Goal: Task Accomplishment & Management: Use online tool/utility

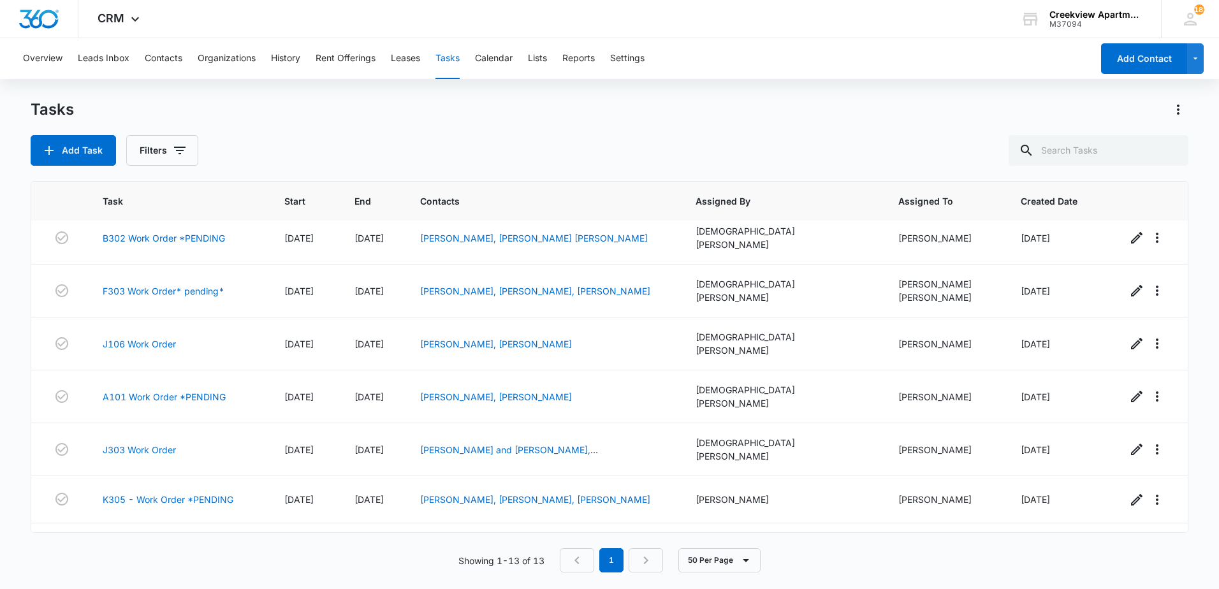
scroll to position [313, 0]
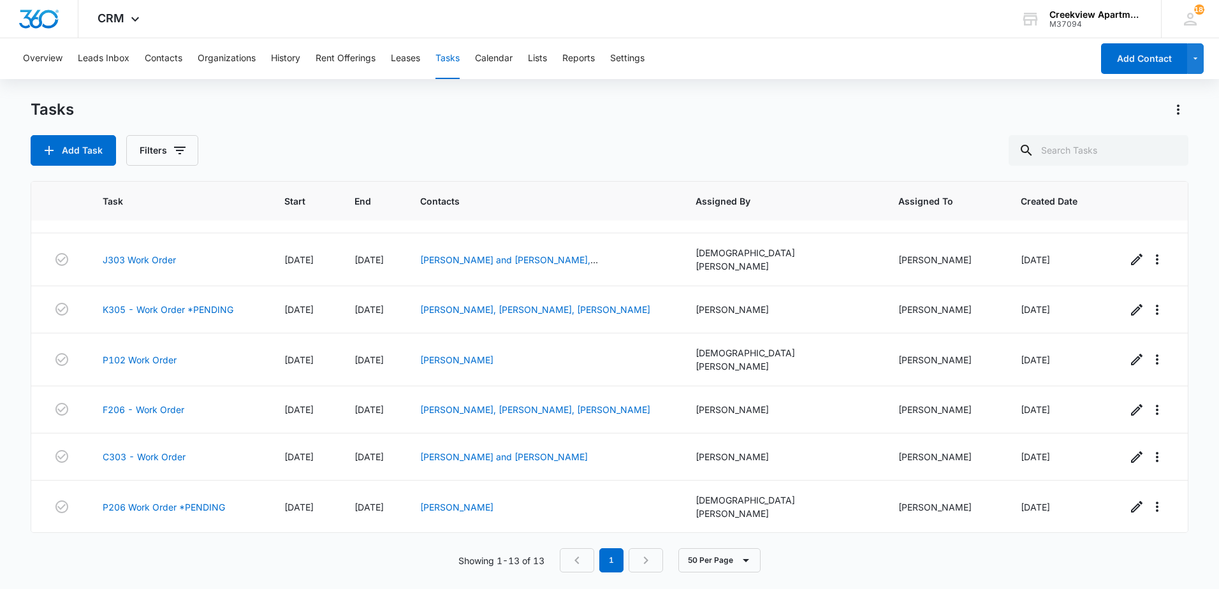
click at [146, 554] on link "D204 Work Order" at bounding box center [140, 560] width 75 height 13
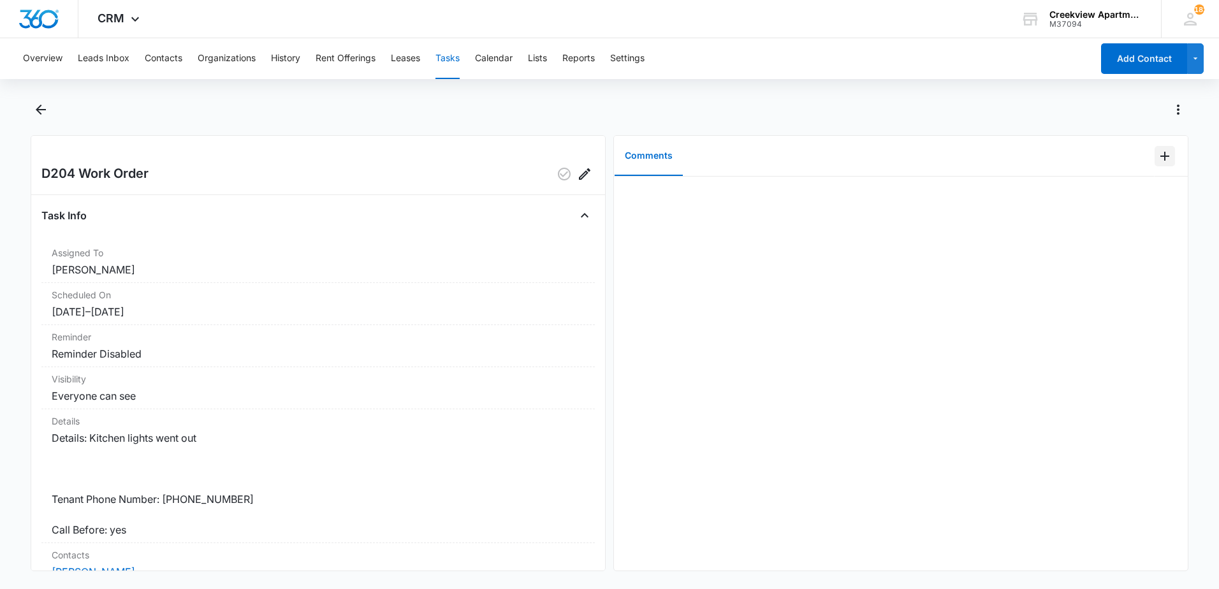
click at [1158, 161] on icon "Add Comment" at bounding box center [1165, 156] width 15 height 15
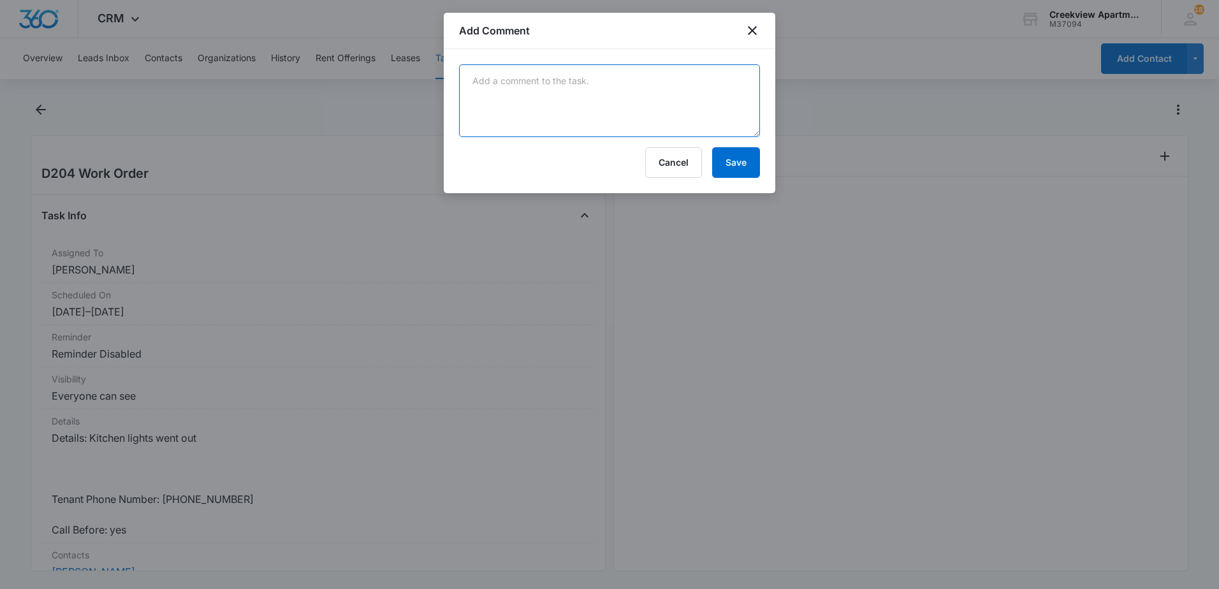
click at [522, 77] on textarea at bounding box center [609, 100] width 301 height 73
type textarea "replaced kitchen bulbs"
click at [729, 166] on button "Save" at bounding box center [736, 162] width 48 height 31
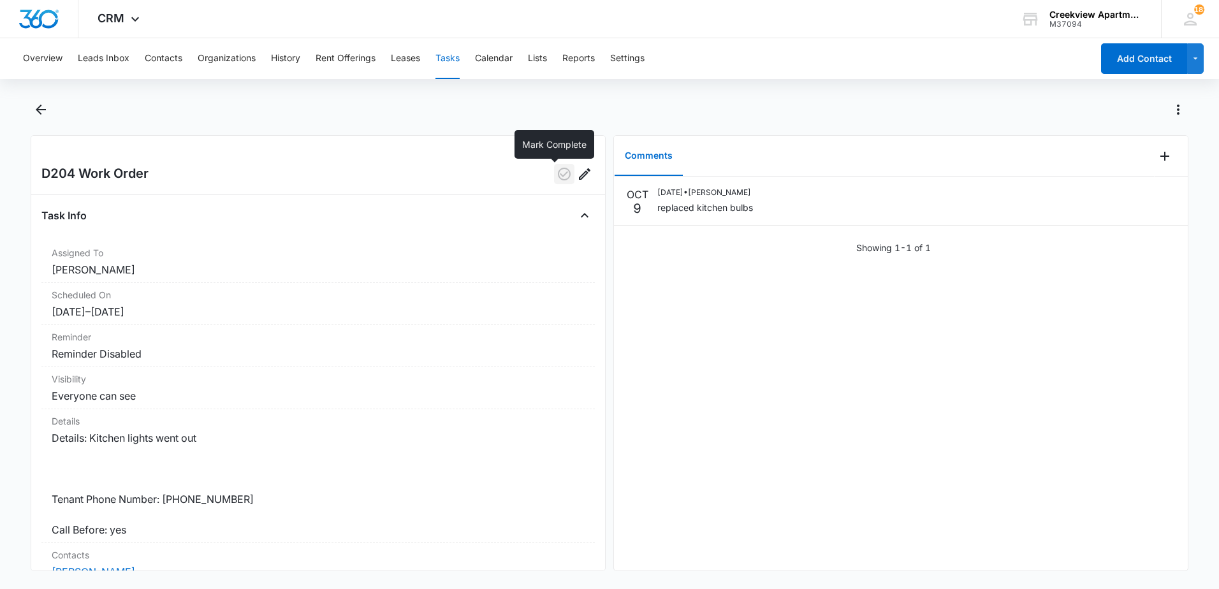
click at [557, 172] on icon "button" at bounding box center [564, 173] width 15 height 15
click at [43, 103] on icon "Back" at bounding box center [40, 109] width 15 height 15
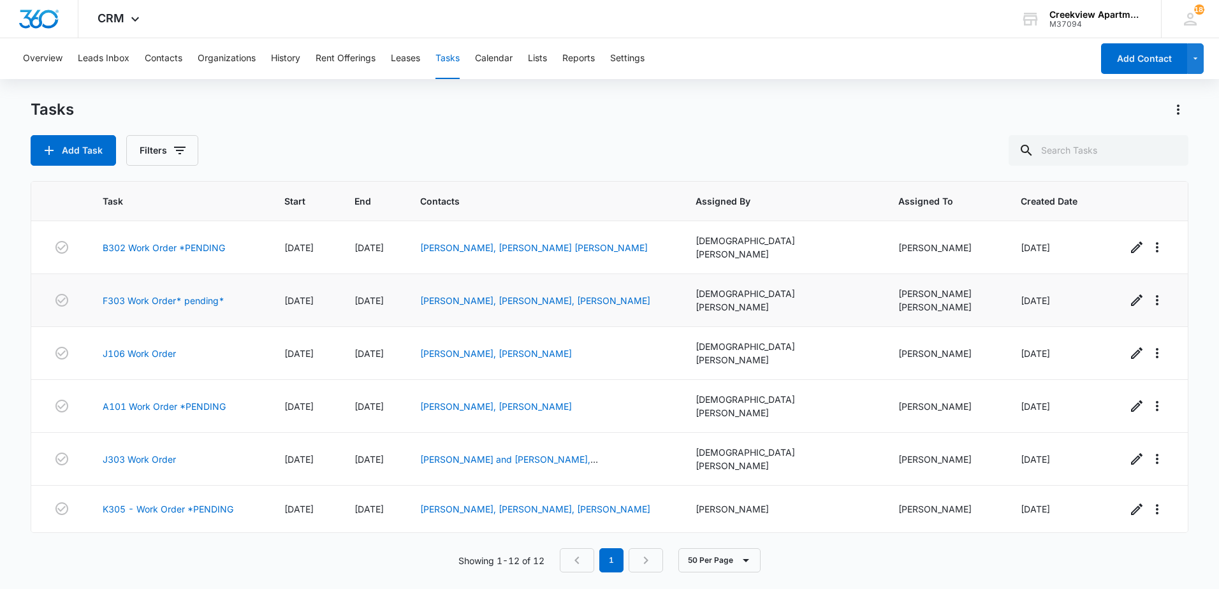
scroll to position [128, 0]
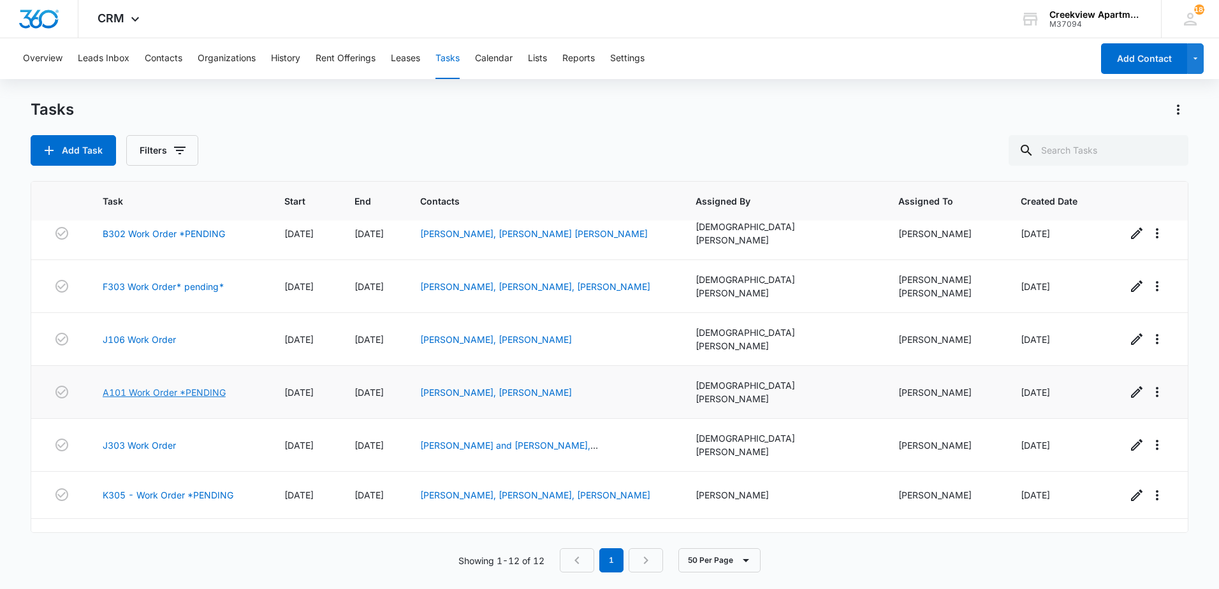
click at [159, 386] on link "A101 Work Order *PENDING" at bounding box center [164, 392] width 123 height 13
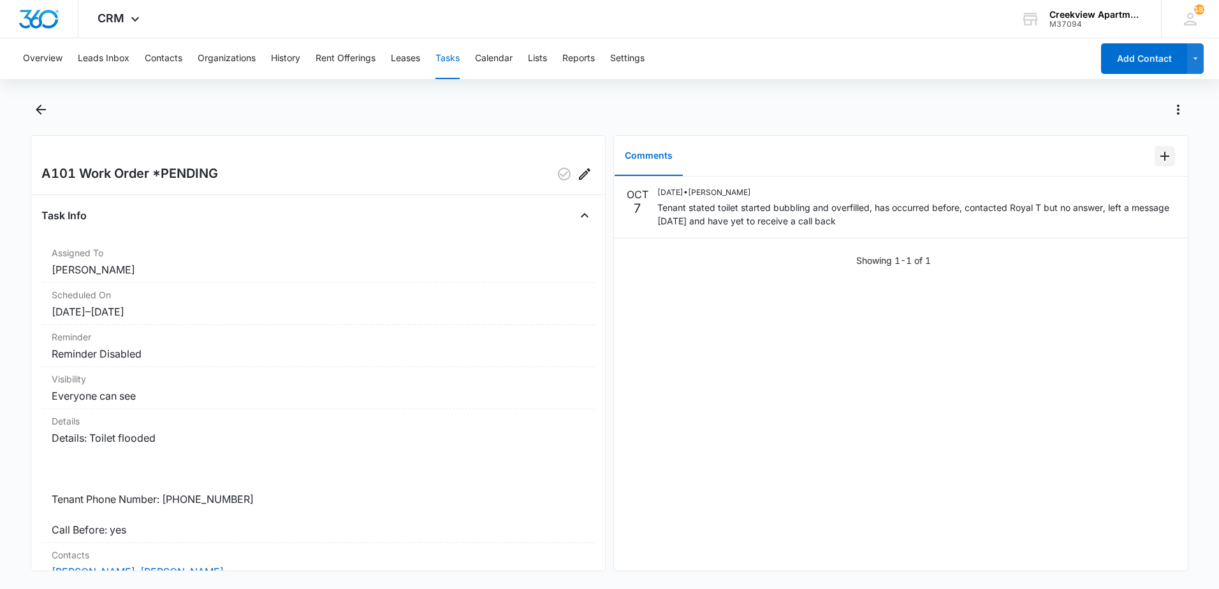
click at [1158, 161] on icon "Add Comment" at bounding box center [1165, 156] width 15 height 15
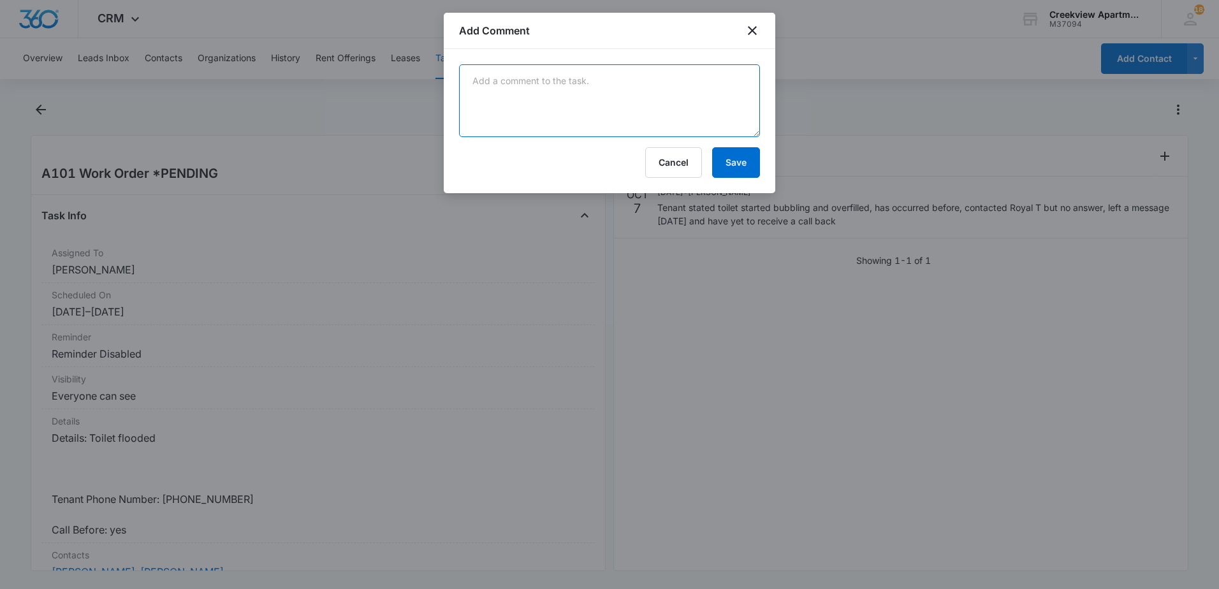
click at [671, 121] on textarea at bounding box center [609, 100] width 301 height 73
type textarea "LT Plumbing will be here tomorrow morning"
click at [729, 155] on button "Save" at bounding box center [736, 162] width 48 height 31
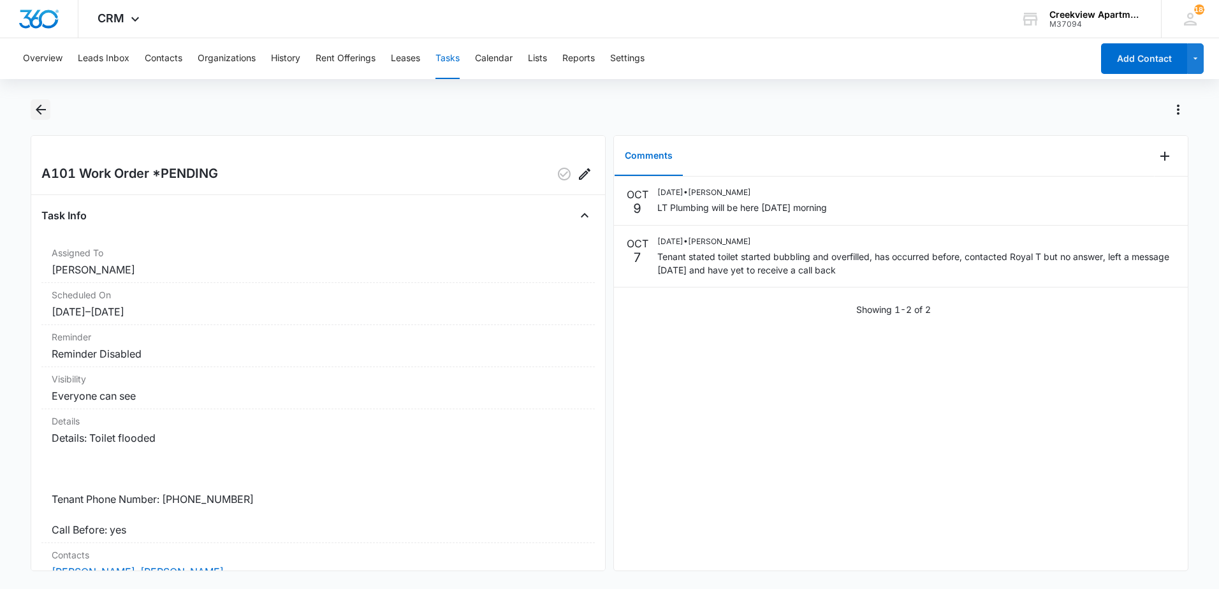
click at [34, 114] on icon "Back" at bounding box center [40, 109] width 15 height 15
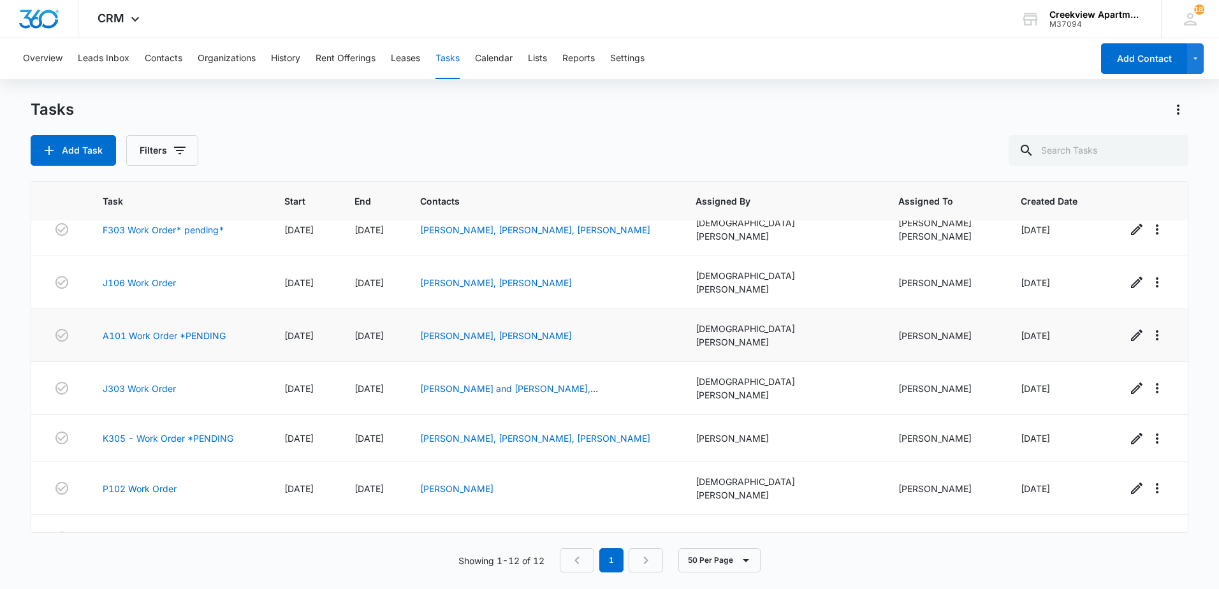
scroll to position [266, 0]
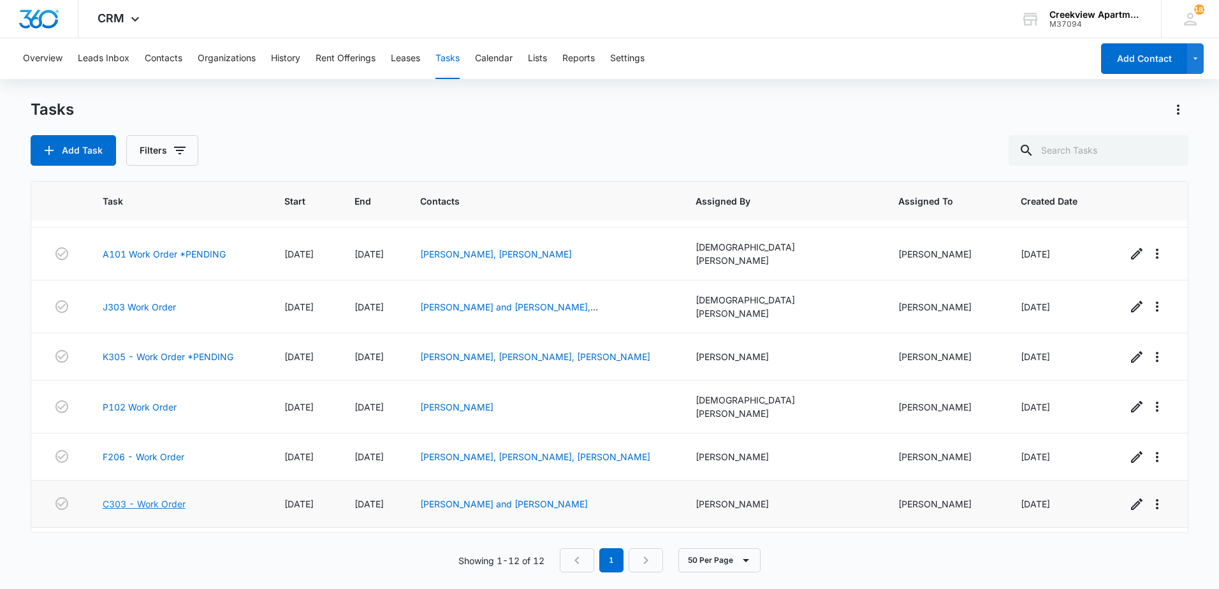
click at [142, 497] on link "C303 - Work Order" at bounding box center [144, 503] width 83 height 13
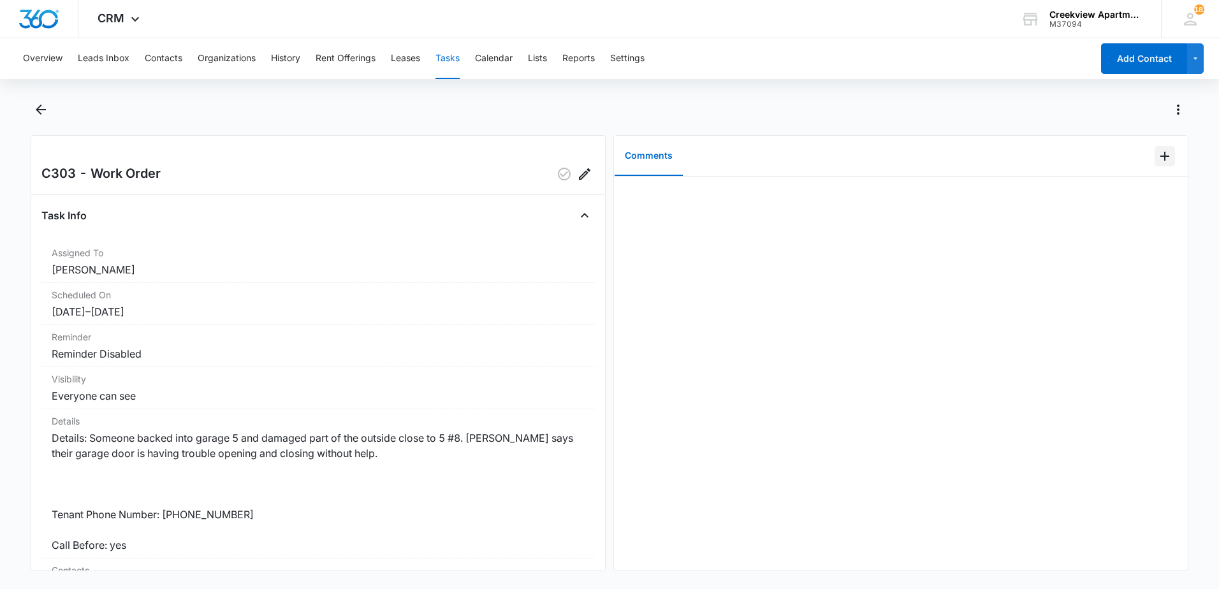
click at [1158, 158] on icon "Add Comment" at bounding box center [1165, 156] width 15 height 15
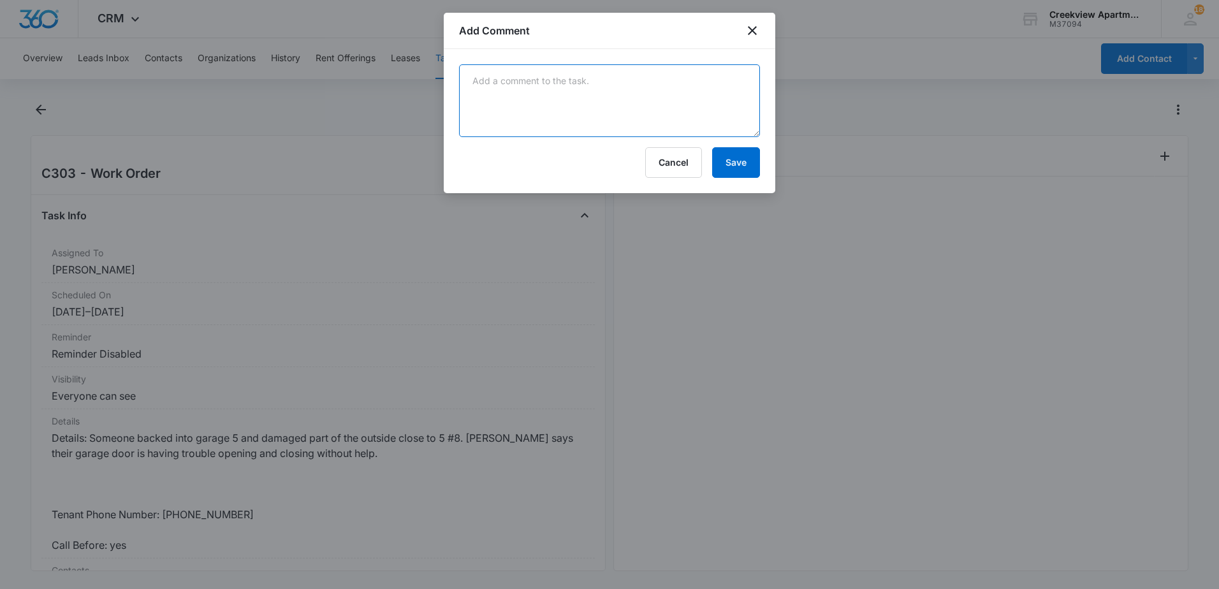
click at [576, 122] on textarea at bounding box center [609, 100] width 301 height 73
type textarea "checked garage, did not find any damage that would affect the garage door direc…"
click at [750, 162] on button "Save" at bounding box center [736, 162] width 48 height 31
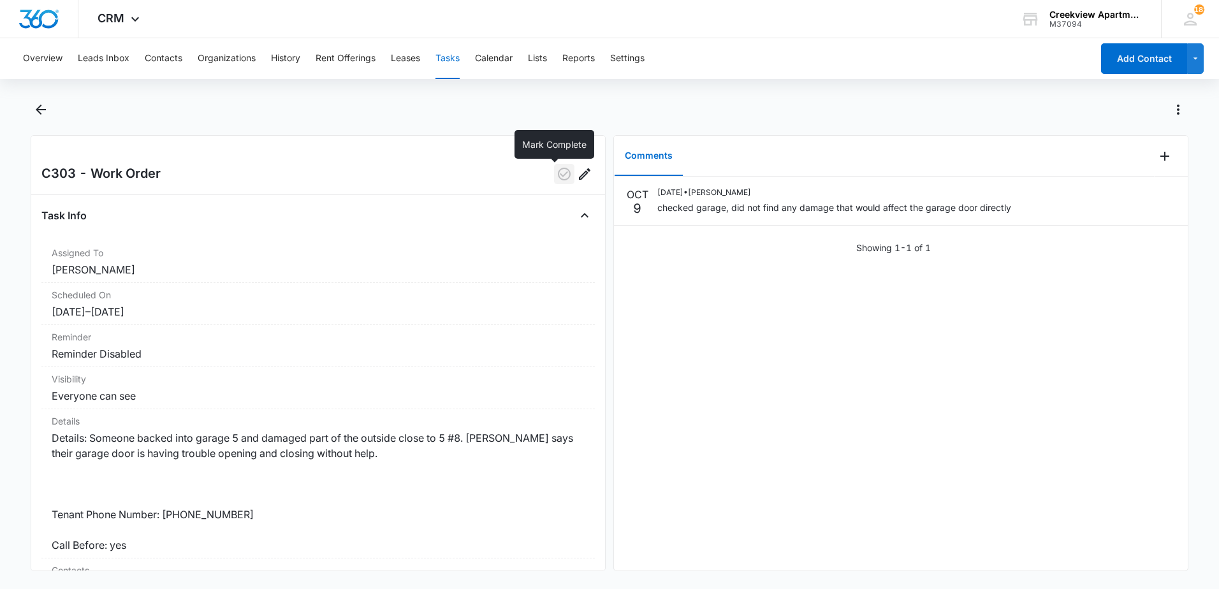
click at [563, 166] on button "button" at bounding box center [564, 174] width 20 height 20
click at [31, 108] on button "Back" at bounding box center [41, 109] width 20 height 20
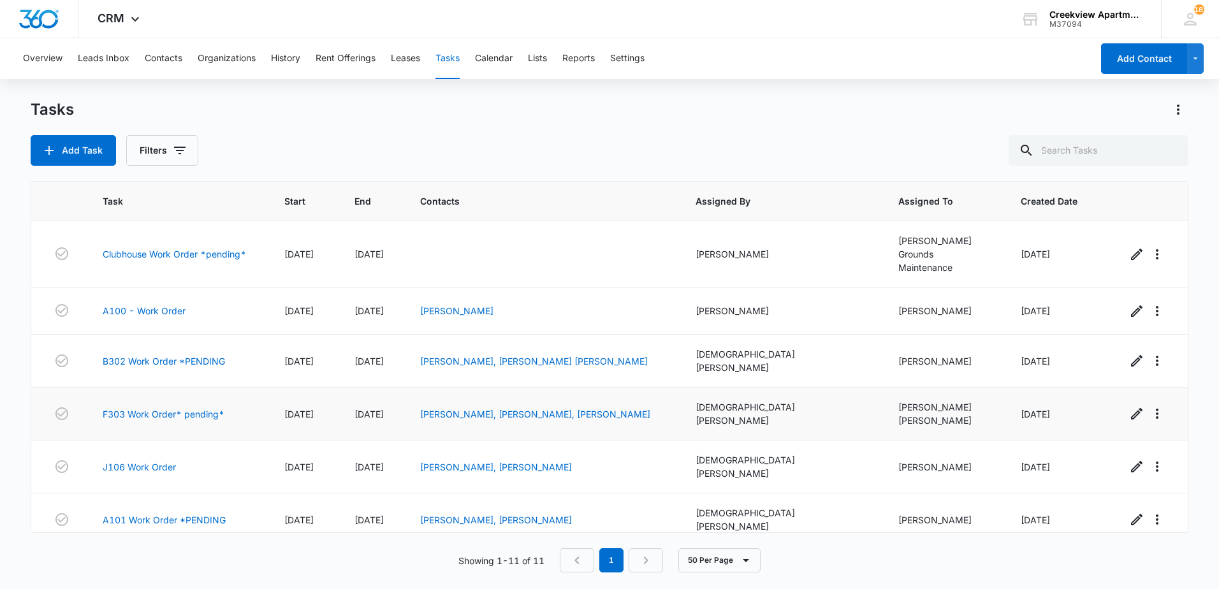
scroll to position [219, 0]
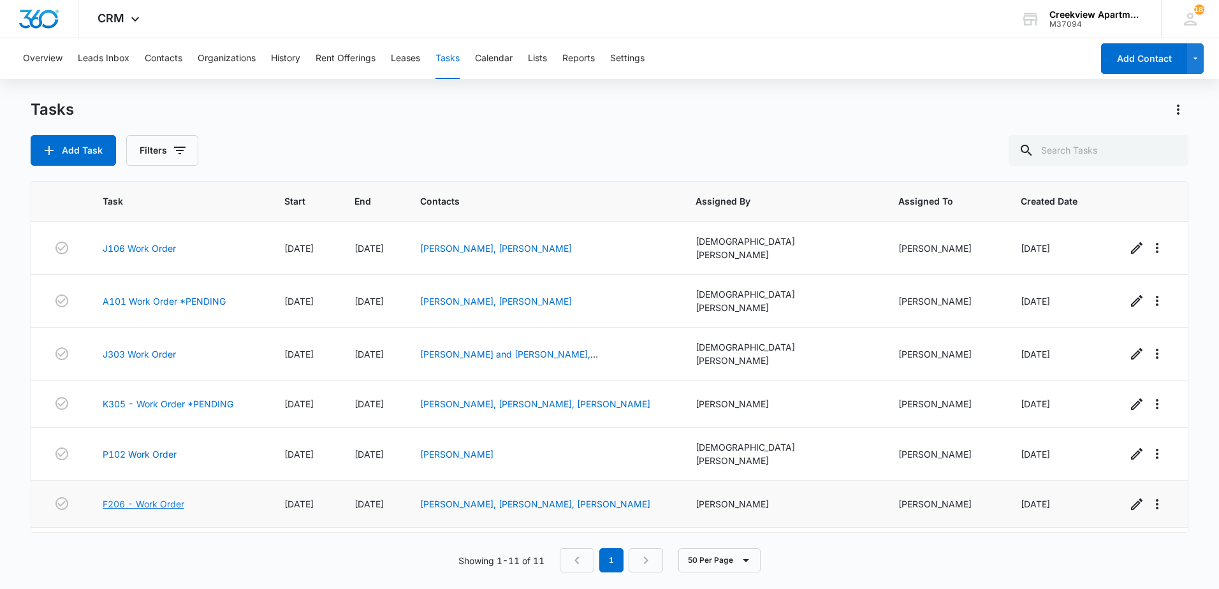
click at [142, 497] on link "F206 - Work Order" at bounding box center [144, 503] width 82 height 13
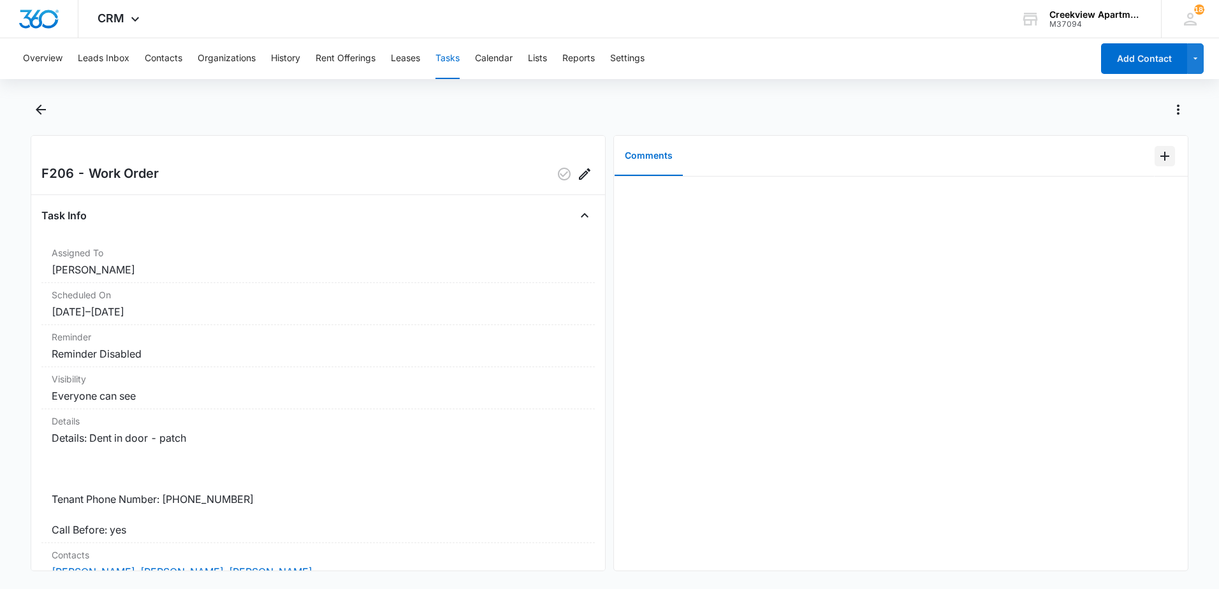
click at [1158, 155] on icon "Add Comment" at bounding box center [1165, 156] width 15 height 15
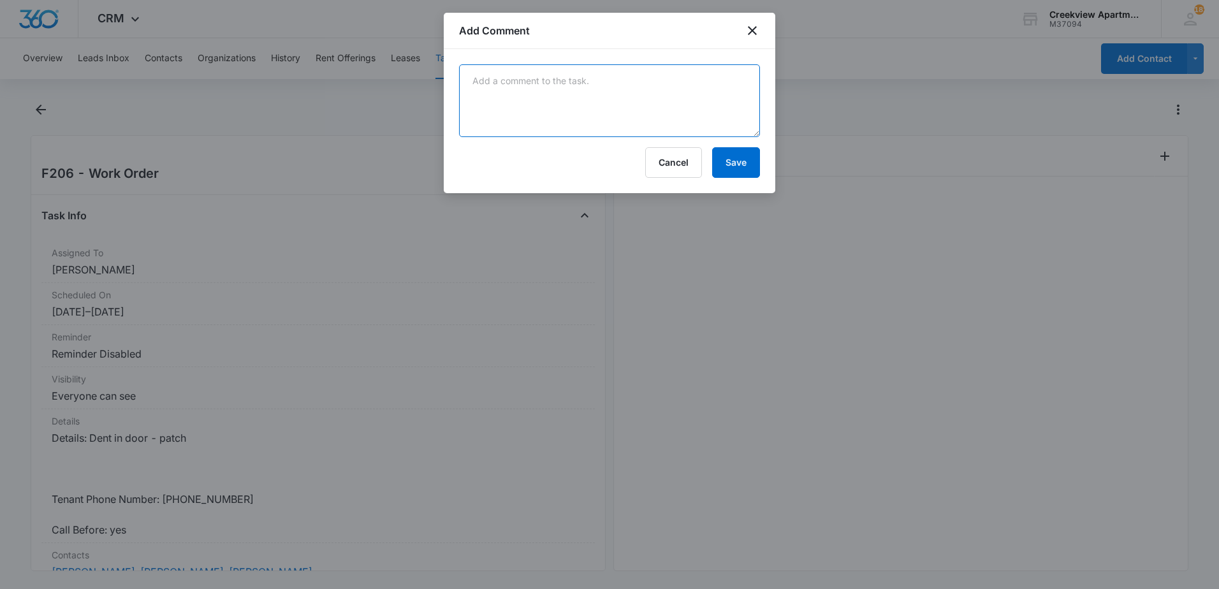
click at [539, 82] on textarea at bounding box center [609, 100] width 301 height 73
click at [496, 77] on textarea "patch small crack in master bedroom" at bounding box center [609, 100] width 301 height 73
click at [701, 83] on textarea "patched small crack in master bedroom" at bounding box center [609, 100] width 301 height 73
type textarea "patched small crack in master bedroom door"
click at [724, 156] on button "Save" at bounding box center [736, 162] width 48 height 31
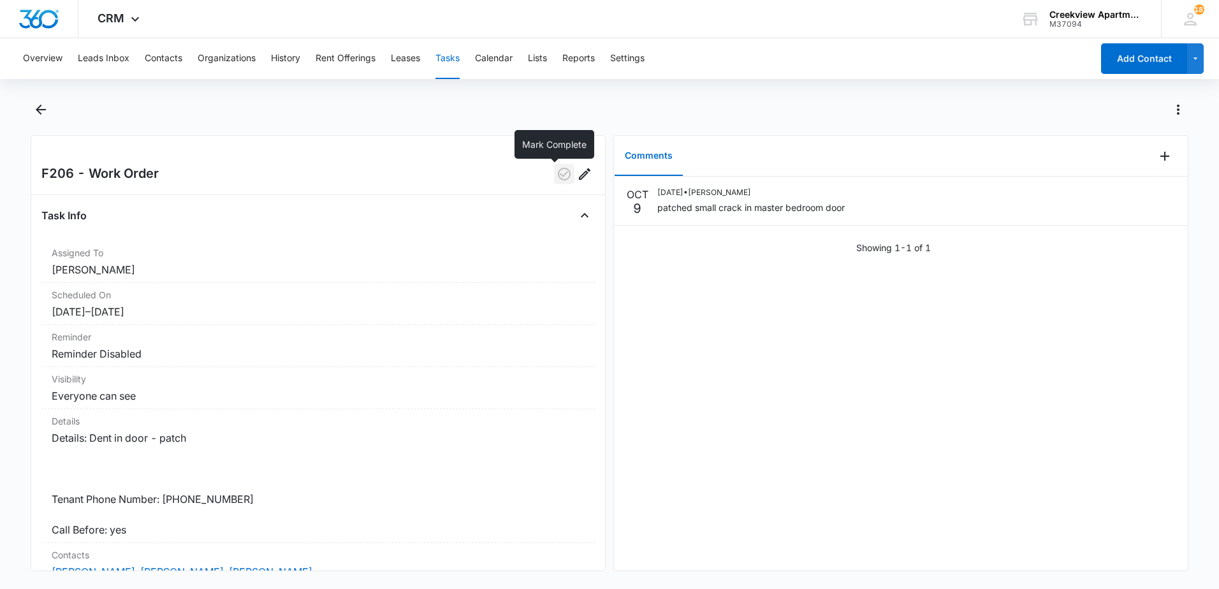
click at [559, 176] on icon "button" at bounding box center [564, 173] width 15 height 15
click at [45, 111] on icon "Back" at bounding box center [40, 109] width 15 height 15
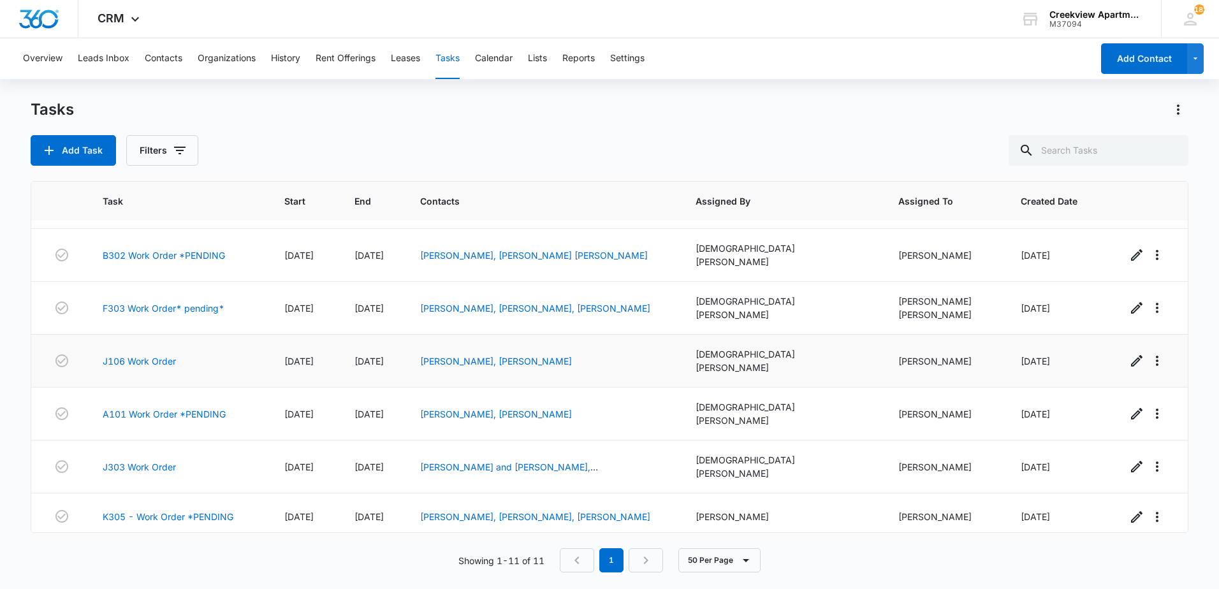
scroll to position [219, 0]
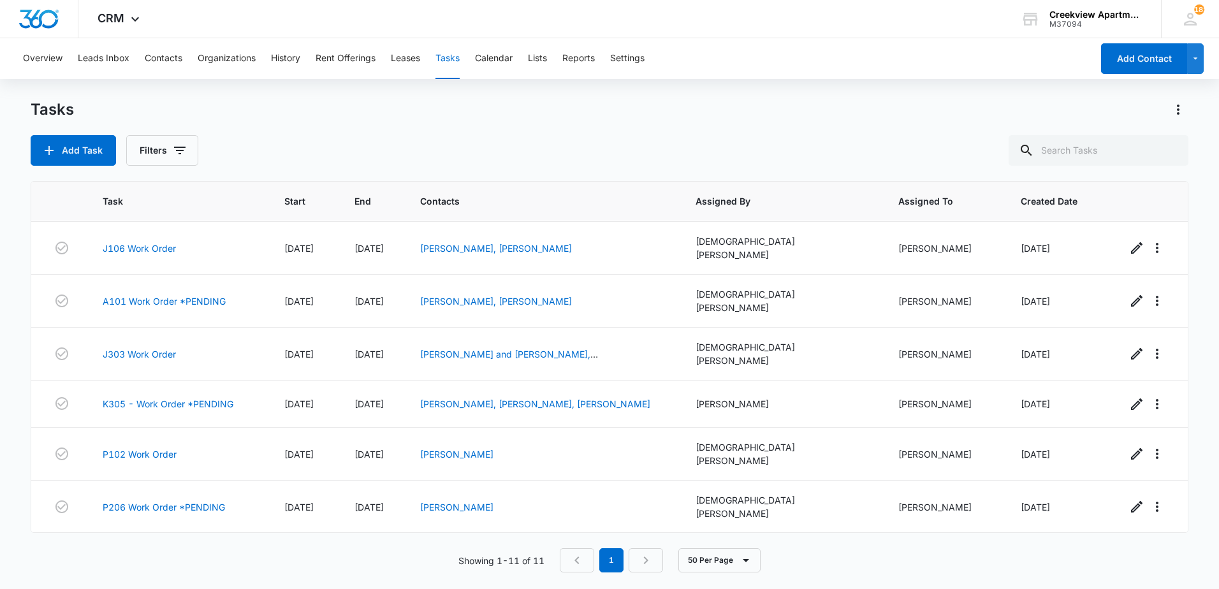
click at [162, 550] on link "H303 - Work Order" at bounding box center [144, 556] width 83 height 13
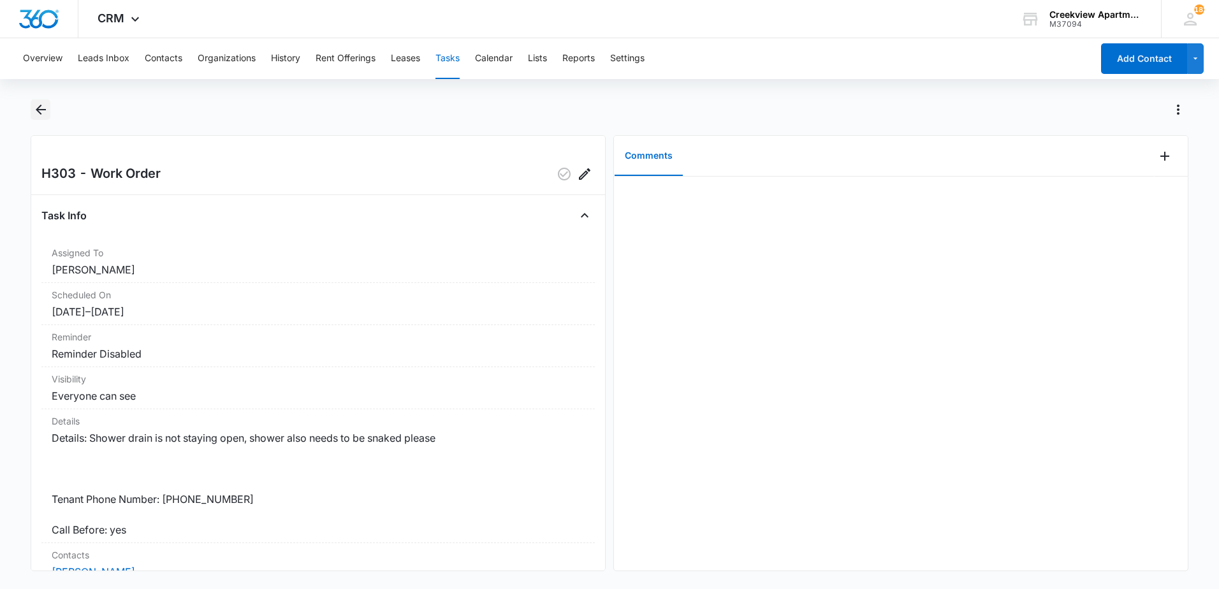
click at [40, 116] on icon "Back" at bounding box center [40, 109] width 15 height 15
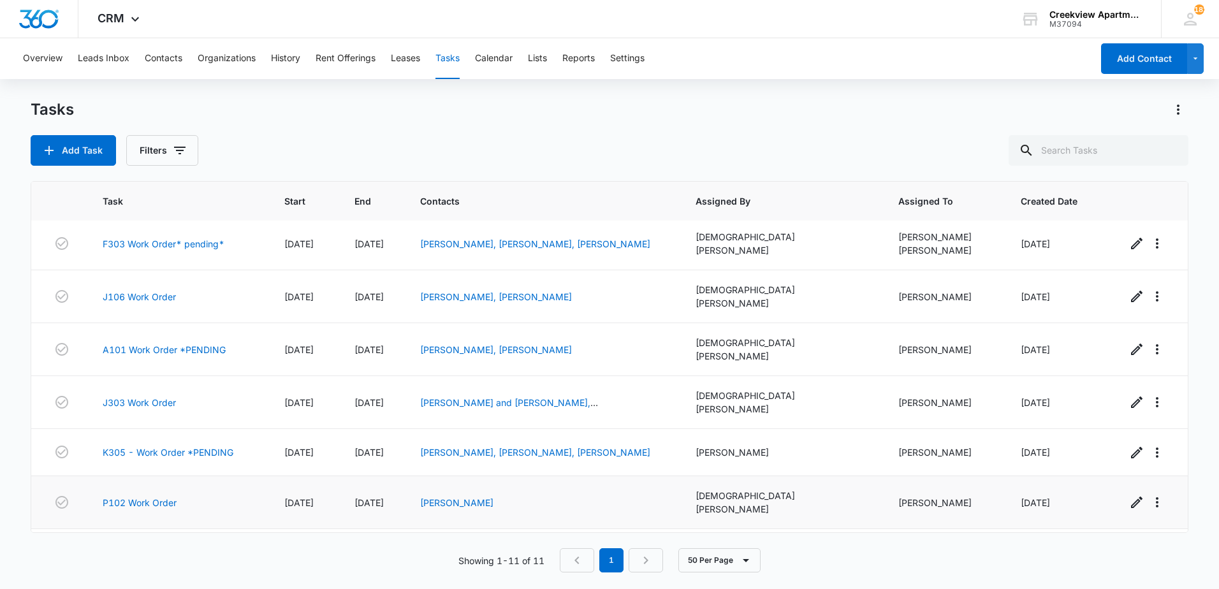
scroll to position [219, 0]
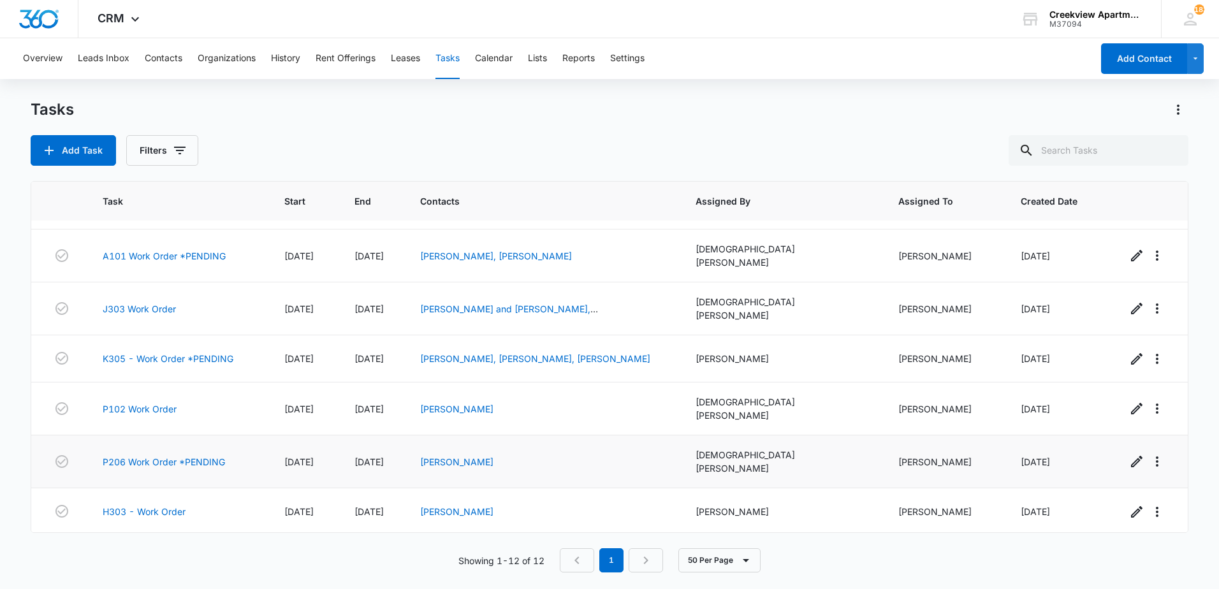
scroll to position [266, 0]
click at [132, 550] on link "C305 Work Order" at bounding box center [140, 556] width 75 height 13
